Goal: Book appointment/travel/reservation: Register for event/course

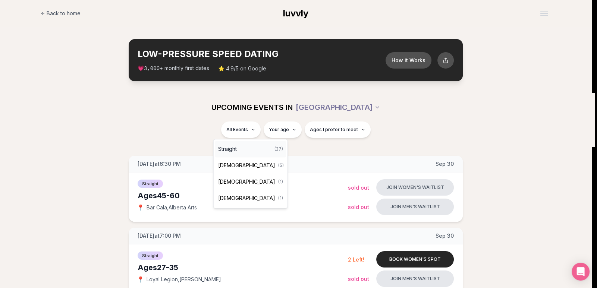
click at [240, 148] on div "Straight ( 27 )" at bounding box center [250, 149] width 71 height 16
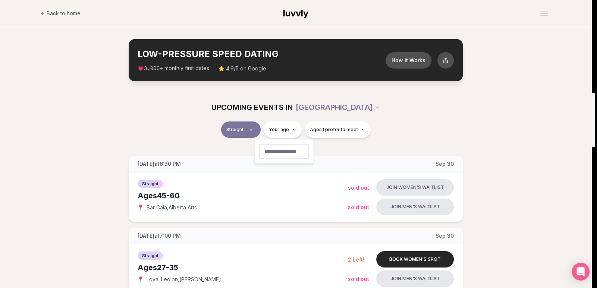
type input "**"
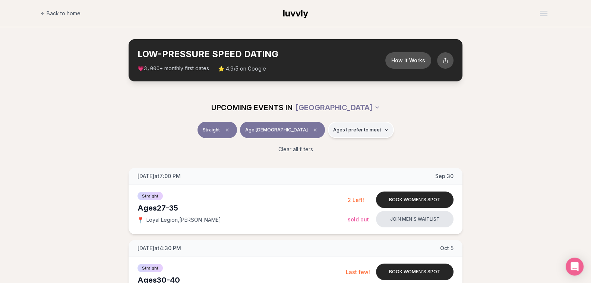
click at [342, 128] on span "Ages I prefer to meet" at bounding box center [357, 130] width 48 height 6
click at [322, 157] on span "Around my age" at bounding box center [334, 157] width 38 height 7
click at [310, 157] on button "Around my age" at bounding box center [307, 158] width 6 height 6
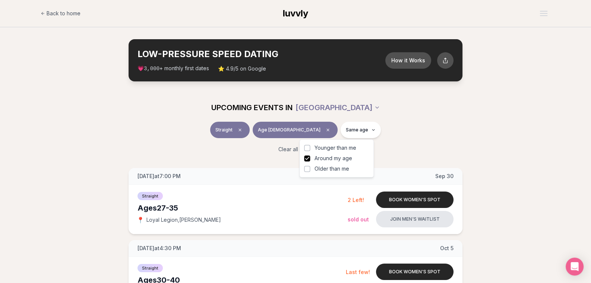
click at [308, 148] on button "Younger than me" at bounding box center [307, 148] width 6 height 6
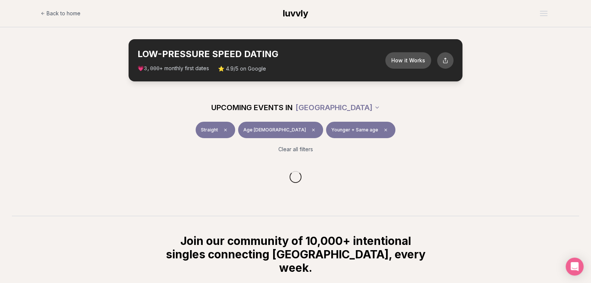
click at [108, 147] on div "Clear all filters" at bounding box center [296, 149] width 418 height 16
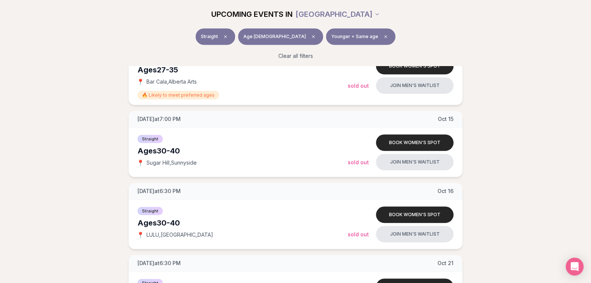
scroll to position [373, 0]
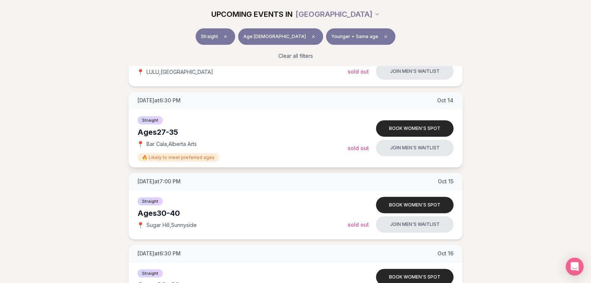
click at [151, 157] on span "🔥 Likely to meet preferred ages" at bounding box center [179, 157] width 82 height 9
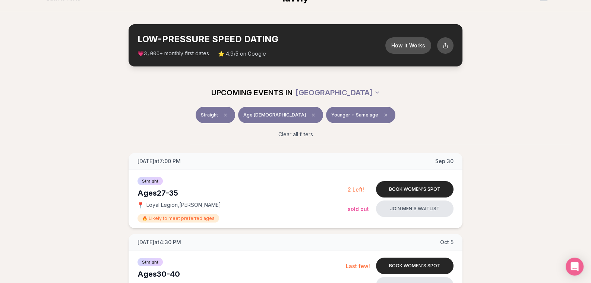
scroll to position [0, 0]
